Goal: Information Seeking & Learning: Learn about a topic

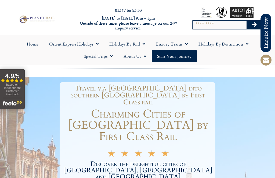
click at [216, 44] on link "Holidays by Destination" at bounding box center [223, 44] width 61 height 12
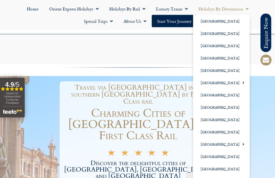
scroll to position [635, 0]
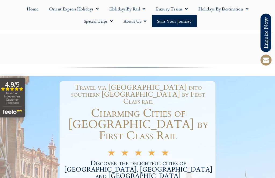
scroll to position [647, 0]
click at [218, 8] on link "Holidays by Destination" at bounding box center [223, 9] width 61 height 12
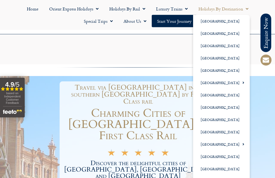
scroll to position [648, 0]
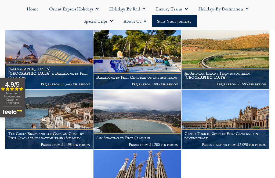
scroll to position [160, 0]
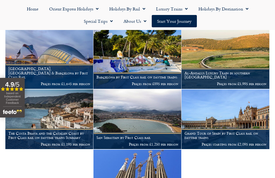
click at [210, 133] on h1 "Grand Tour of Spain by First Class rail on daytime trains" at bounding box center [225, 135] width 82 height 9
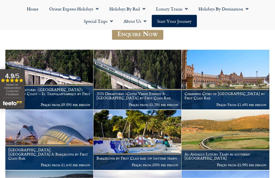
scroll to position [78, 0]
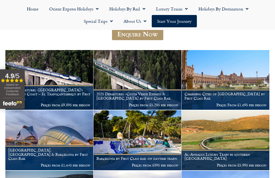
click at [225, 92] on h1 "Charming Cities of [GEOGRAPHIC_DATA] by First Class Rail" at bounding box center [225, 96] width 82 height 9
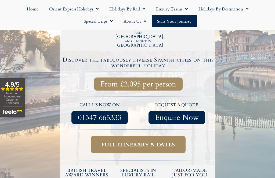
scroll to position [174, 0]
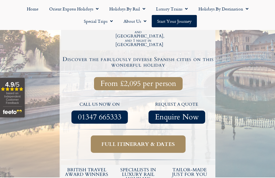
click at [131, 141] on span "Full itinerary & dates" at bounding box center [137, 144] width 73 height 7
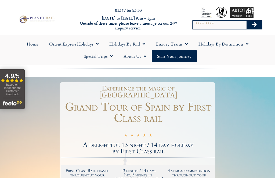
scroll to position [191, 0]
